Goal: Information Seeking & Learning: Learn about a topic

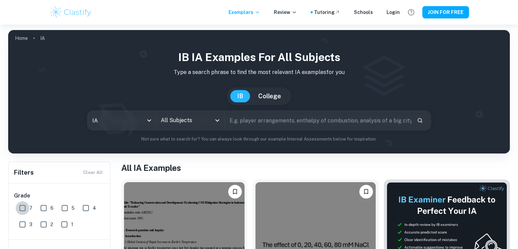
click at [20, 209] on input "7" at bounding box center [23, 208] width 14 height 14
checkbox input "true"
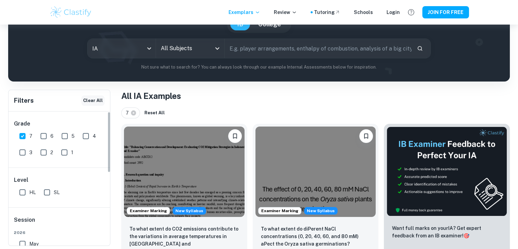
scroll to position [72, 0]
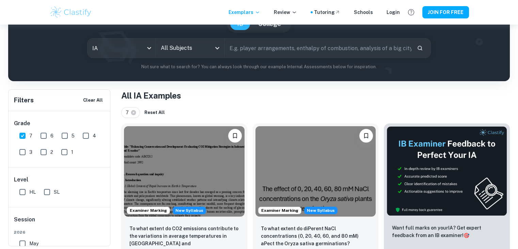
click at [25, 189] on input "HL" at bounding box center [23, 192] width 14 height 14
checkbox input "true"
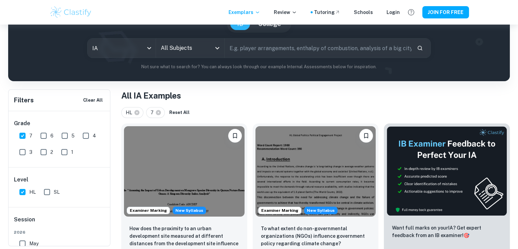
scroll to position [0, 0]
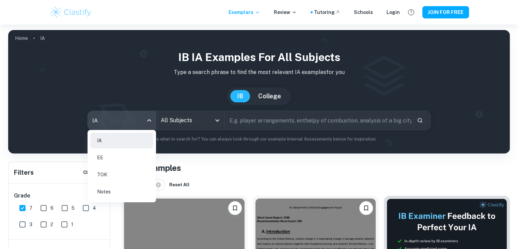
click at [138, 119] on body "We value your privacy We use cookies to enhance your browsing experience, serve…" at bounding box center [259, 149] width 518 height 249
click at [172, 120] on div at bounding box center [259, 124] width 518 height 249
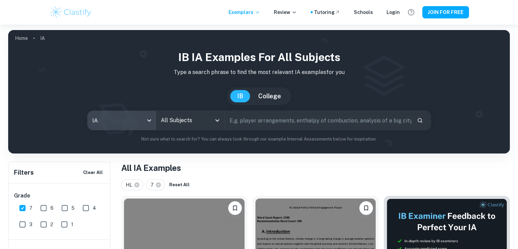
click at [172, 120] on input "All Subjects" at bounding box center [185, 120] width 52 height 13
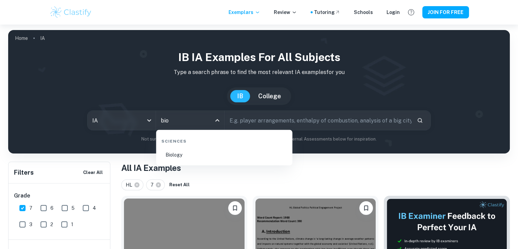
click at [177, 156] on li "Biology" at bounding box center [224, 155] width 131 height 16
type input "Biology"
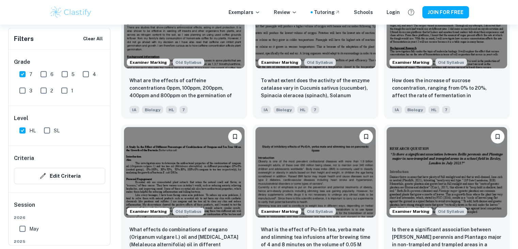
scroll to position [1481, 0]
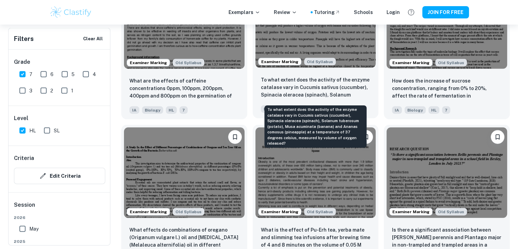
click at [323, 85] on p "To what extent does the activity of the enzyme catalase vary in Cucumis sativus…" at bounding box center [316, 87] width 110 height 23
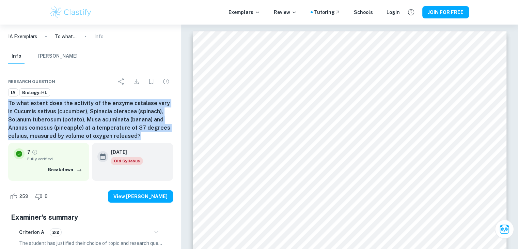
drag, startPoint x: 9, startPoint y: 101, endPoint x: 135, endPoint y: 137, distance: 131.4
click at [135, 137] on h6 "To what extent does the activity of the enzyme catalase vary in Cucumis sativus…" at bounding box center [90, 119] width 165 height 41
copy h6 "To what extent does the activity of the enzyme catalase vary in Cucumis sativus…"
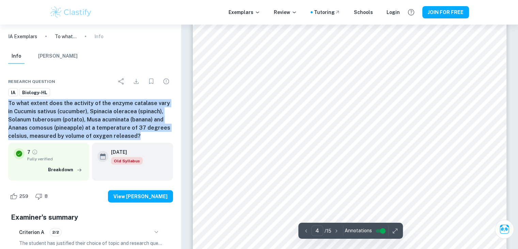
scroll to position [1407, 0]
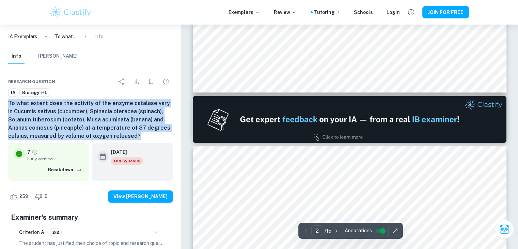
type input "1"
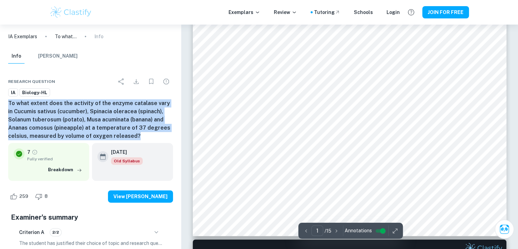
scroll to position [127, 0]
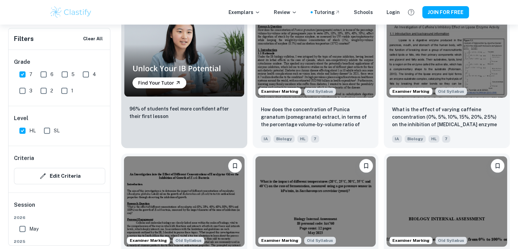
scroll to position [1438, 0]
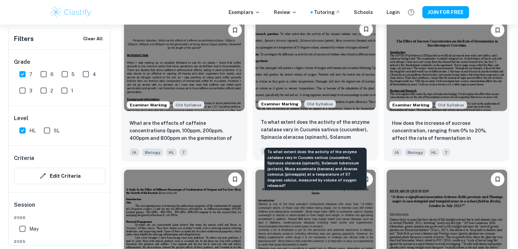
click at [327, 131] on p "To what extent does the activity of the enzyme catalase vary in Cucumis sativus…" at bounding box center [316, 129] width 110 height 23
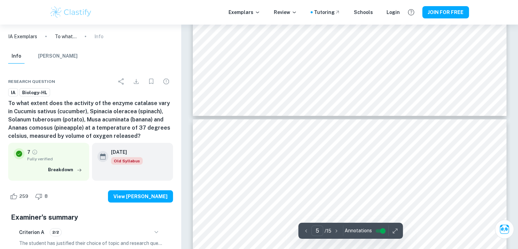
type input "6"
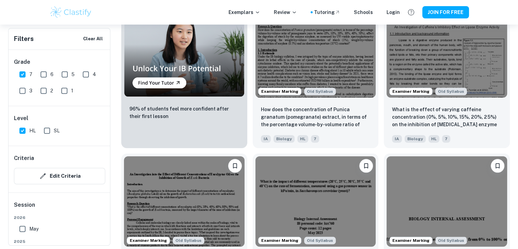
scroll to position [409, 0]
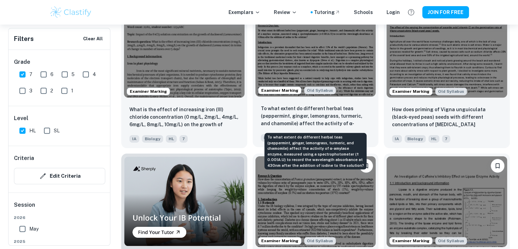
click at [334, 113] on p "To what extent do different herbal teas (peppermint, ginger, lemongrass, turmer…" at bounding box center [316, 116] width 110 height 23
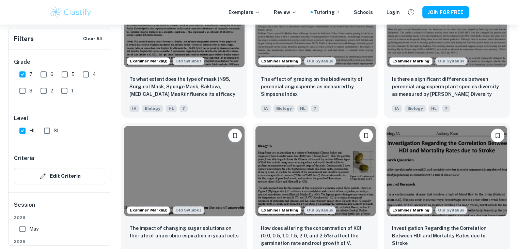
scroll to position [3271, 0]
